Goal: Information Seeking & Learning: Understand process/instructions

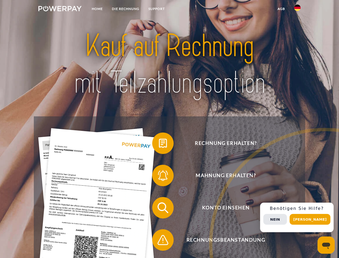
click at [60, 9] on img at bounding box center [59, 8] width 43 height 5
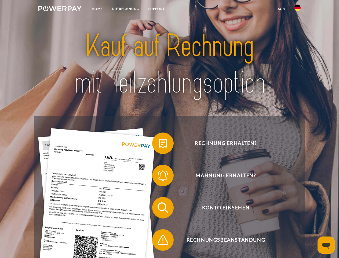
click at [298, 9] on img at bounding box center [297, 8] width 6 height 6
click at [281, 9] on link "agb" at bounding box center [281, 9] width 17 height 10
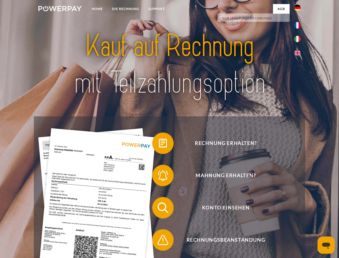
click at [159, 144] on span at bounding box center [155, 143] width 27 height 27
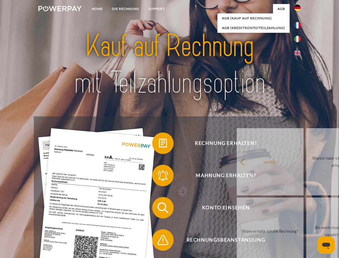
click at [159, 176] on div "Rechnung erhalten? Mahnung erhalten? Konto einsehen" at bounding box center [169, 223] width 271 height 215
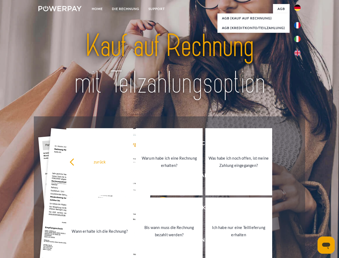
click at [159, 209] on link "Bis wann muss die Rechnung bezahlt werden?" at bounding box center [169, 230] width 67 height 67
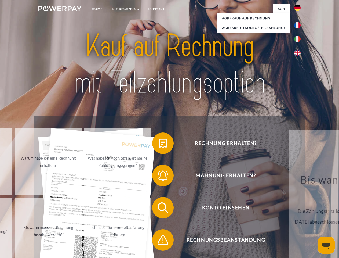
click at [159, 241] on span at bounding box center [155, 239] width 27 height 27
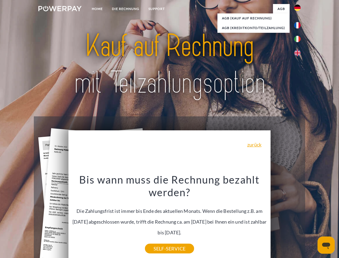
click at [299, 217] on div "Rechnung erhalten? Mahnung erhalten? Konto einsehen" at bounding box center [169, 223] width 271 height 215
click at [286, 218] on span "Konto einsehen" at bounding box center [226, 207] width 132 height 21
click at [312, 219] on header "Home DIE RECHNUNG SUPPORT" at bounding box center [169, 185] width 339 height 371
